Goal: Ask a question: Seek information or help from site administrators or community

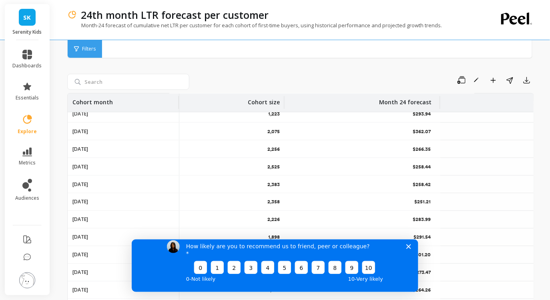
scroll to position [73, 0]
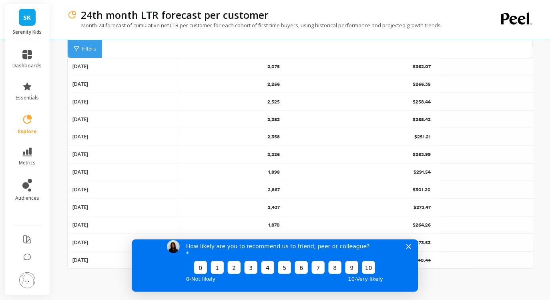
click at [287, 246] on div "How likely are you to recommend us to friend, peer or colleague? 0 1 2 3 4 5 6 …" at bounding box center [274, 261] width 287 height 60
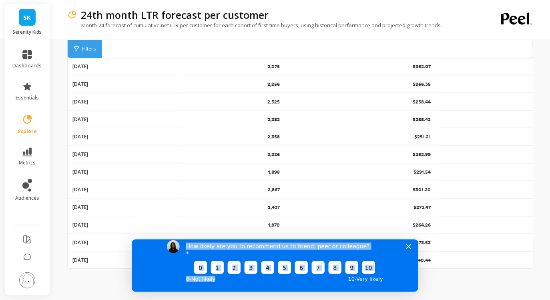
drag, startPoint x: 287, startPoint y: 246, endPoint x: 298, endPoint y: 295, distance: 51.0
click at [298, 291] on html "How likely are you to recommend us to friend, peer or colleague? 0 1 2 3 4 5 6 …" at bounding box center [274, 265] width 287 height 52
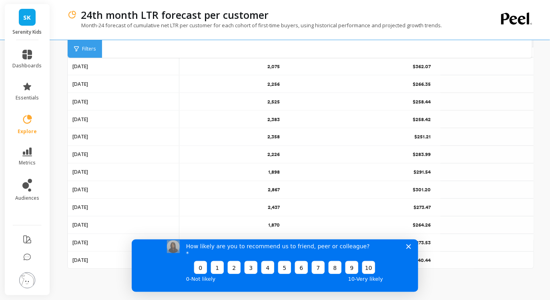
click at [61, 179] on div "24th month LTR forecast per customer Month-24 forecast of cumulative net LTR pe…" at bounding box center [302, 113] width 496 height 373
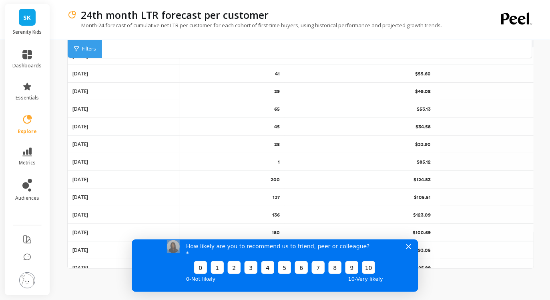
scroll to position [0, 0]
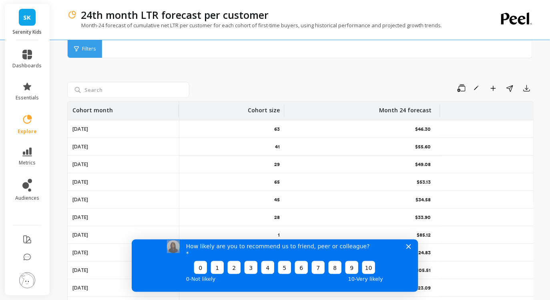
click at [490, 43] on div "Filters Filters" at bounding box center [299, 49] width 465 height 18
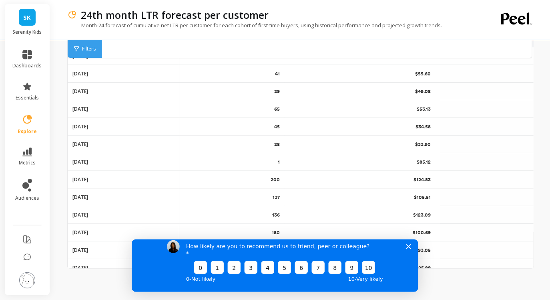
drag, startPoint x: 407, startPoint y: 255, endPoint x: 542, endPoint y: 493, distance: 273.5
click at [407, 248] on polygon "Close survey" at bounding box center [408, 246] width 5 height 5
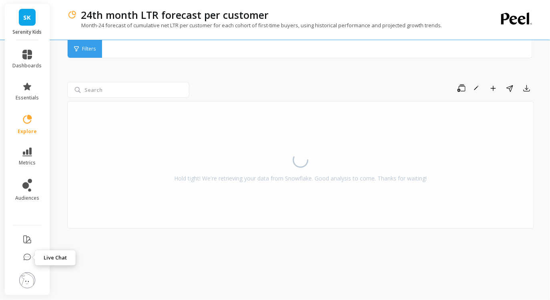
click at [30, 257] on icon at bounding box center [27, 257] width 8 height 8
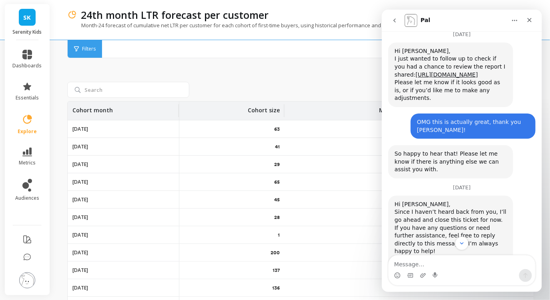
scroll to position [2471, 0]
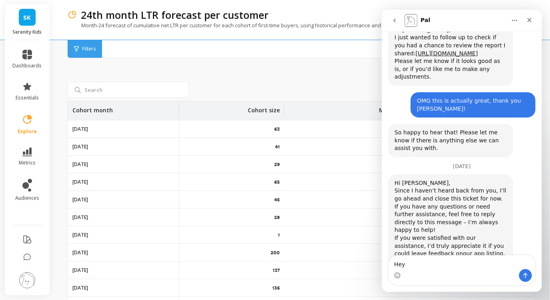
type textarea "Hey"
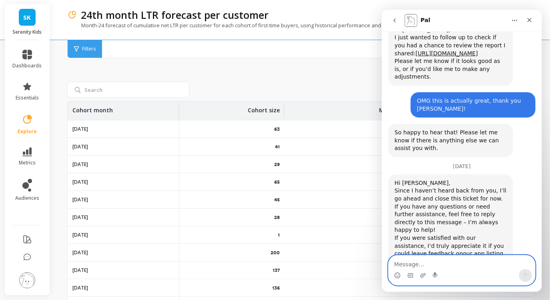
click at [425, 266] on textarea "Message…" at bounding box center [461, 262] width 147 height 14
type textarea "N"
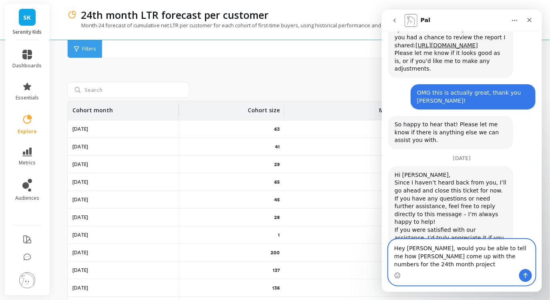
scroll to position [2487, 0]
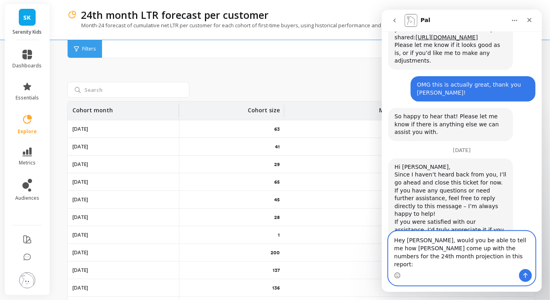
paste textarea "https://app.peelinsights.com/studies/8483/slice/86042"
type textarea "Hey Kateryna, would you be able to tell me how Peel come up with the numbers fo…"
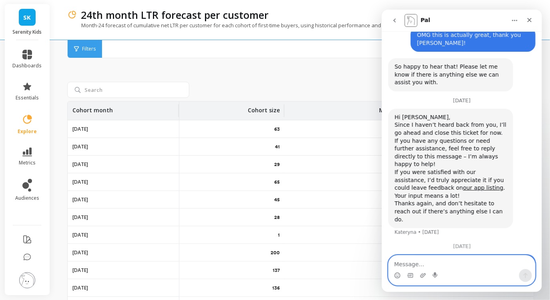
scroll to position [2537, 0]
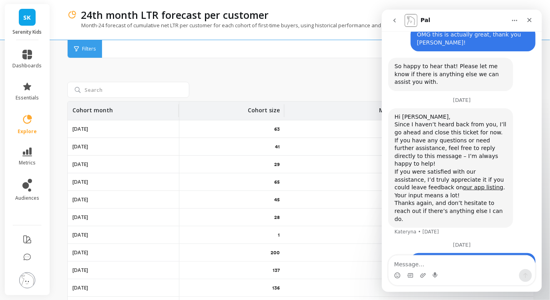
click at [500, 2] on div "24th month LTR forecast per customer Month-24 forecast of cumulative net LTR pe…" at bounding box center [299, 20] width 465 height 40
click at [531, 19] on icon "Close" at bounding box center [529, 19] width 6 height 6
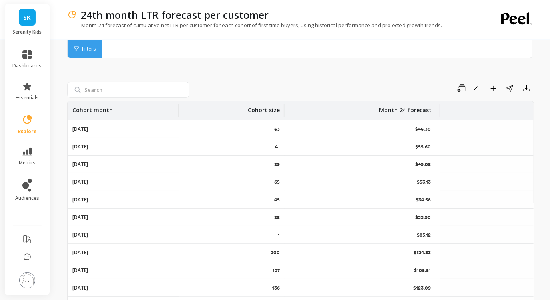
scroll to position [2531, 0]
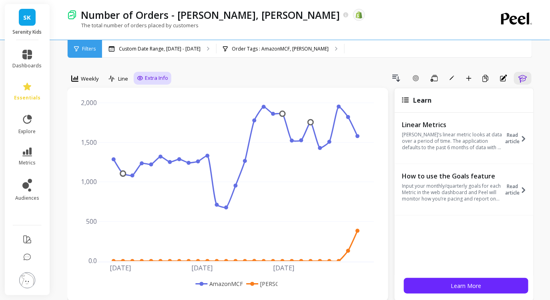
click at [163, 77] on span "Extra Info" at bounding box center [156, 78] width 23 height 8
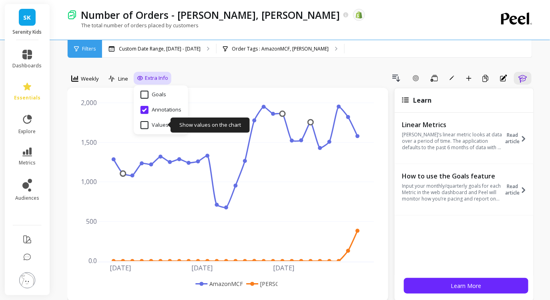
click at [153, 127] on input "Values" at bounding box center [155, 125] width 28 height 8
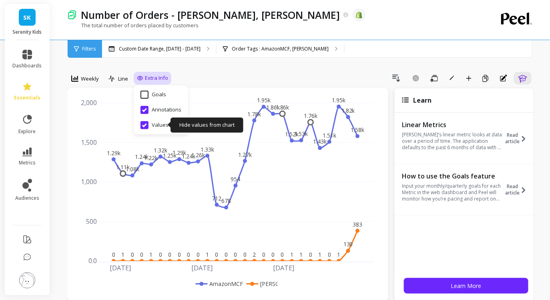
click at [145, 126] on input "Values" at bounding box center [155, 125] width 28 height 8
checkbox input "false"
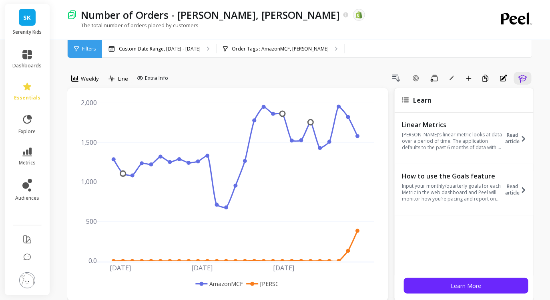
click at [265, 77] on div "Drill Down Add Goal Save Rename Add to Dashboard Create a Copy Annotations Learn" at bounding box center [352, 78] width 363 height 13
click at [329, 74] on div "Drill Down Add Goal Save Rename Add to Dashboard Create a Copy Annotations Learn" at bounding box center [352, 78] width 363 height 13
click at [264, 46] on p "Order Tags : AmazonMCF, Taylor" at bounding box center [280, 49] width 97 height 6
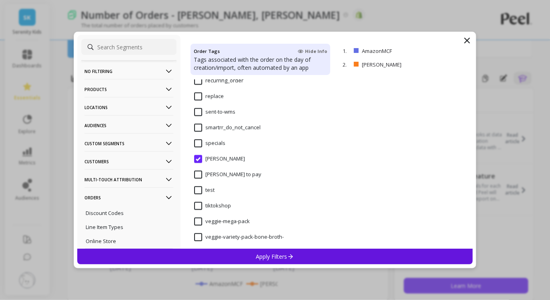
scroll to position [55163, 0]
